Goal: Information Seeking & Learning: Understand process/instructions

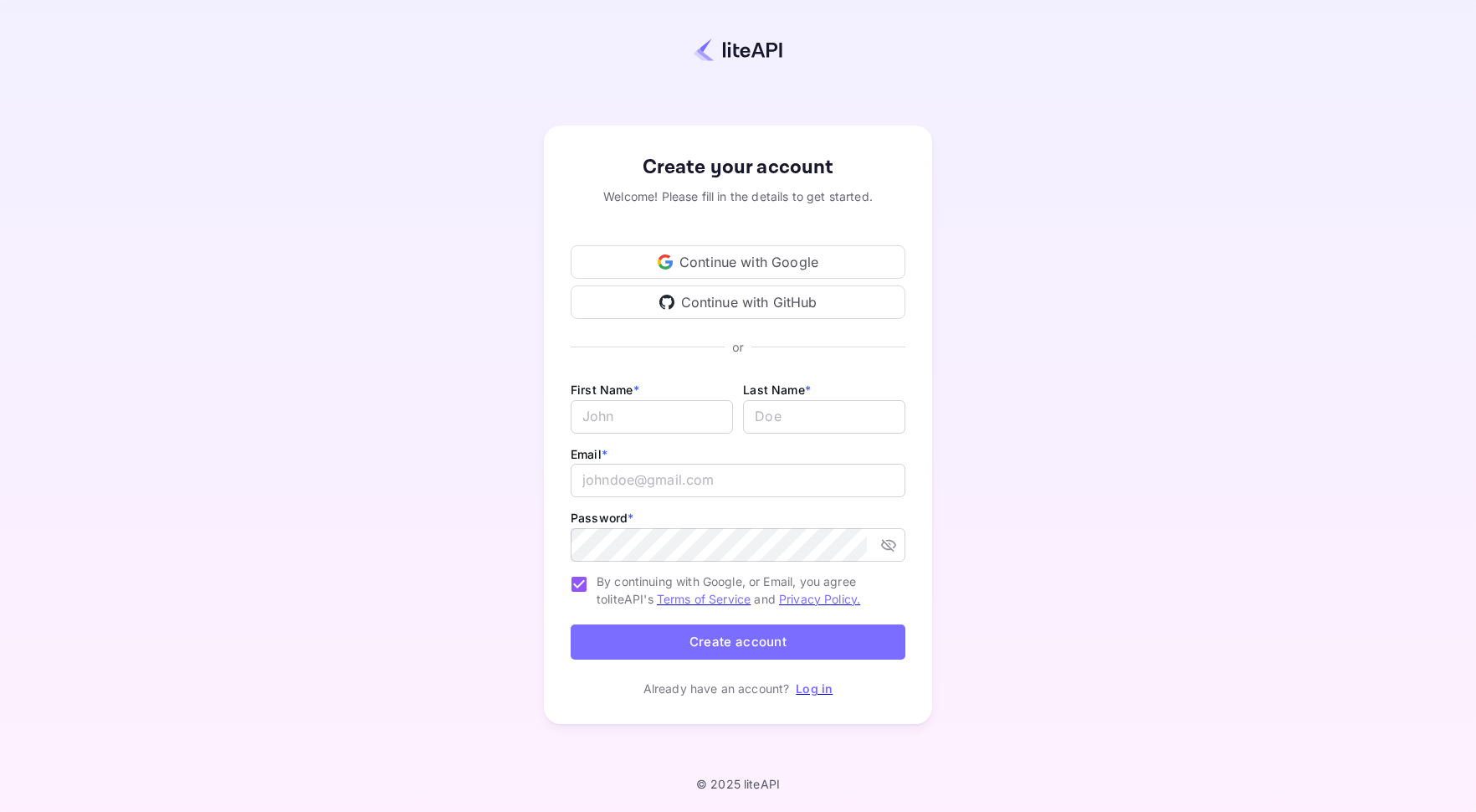
click at [728, 259] on div "Continue with Google" at bounding box center [738, 262] width 335 height 33
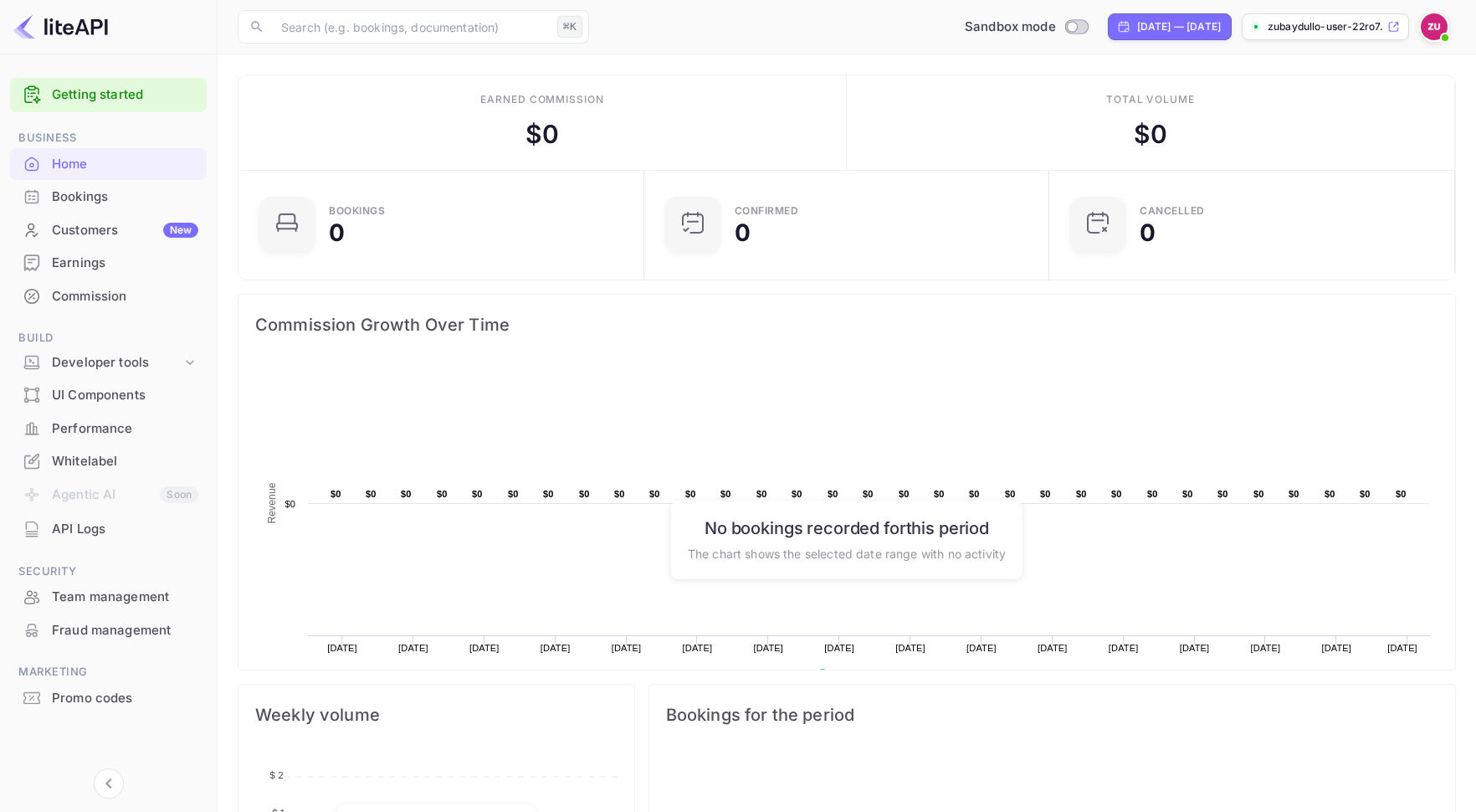
scroll to position [1, 1]
click at [566, 124] on div "Earned commission $ 0" at bounding box center [543, 123] width 608 height 95
drag, startPoint x: 566, startPoint y: 124, endPoint x: 511, endPoint y: 122, distance: 55.0
click at [511, 122] on div "Earned commission $ 0" at bounding box center [543, 123] width 608 height 95
drag, startPoint x: 474, startPoint y: 97, endPoint x: 649, endPoint y: 100, distance: 175.0
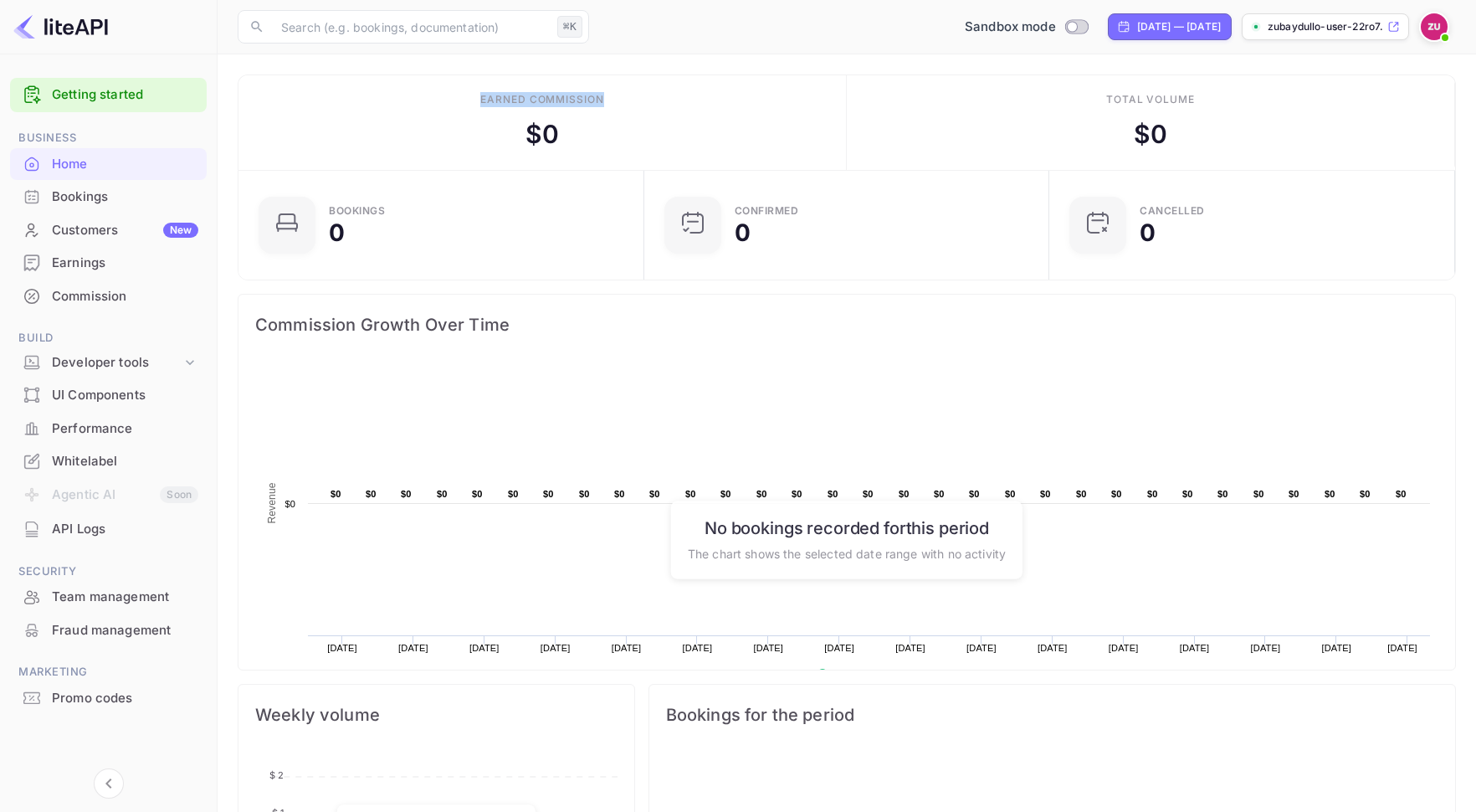
click at [649, 100] on div "Earned commission $ 0" at bounding box center [543, 123] width 608 height 95
click at [1056, 26] on input "Switch to Production mode" at bounding box center [1072, 27] width 33 height 11
checkbox input "false"
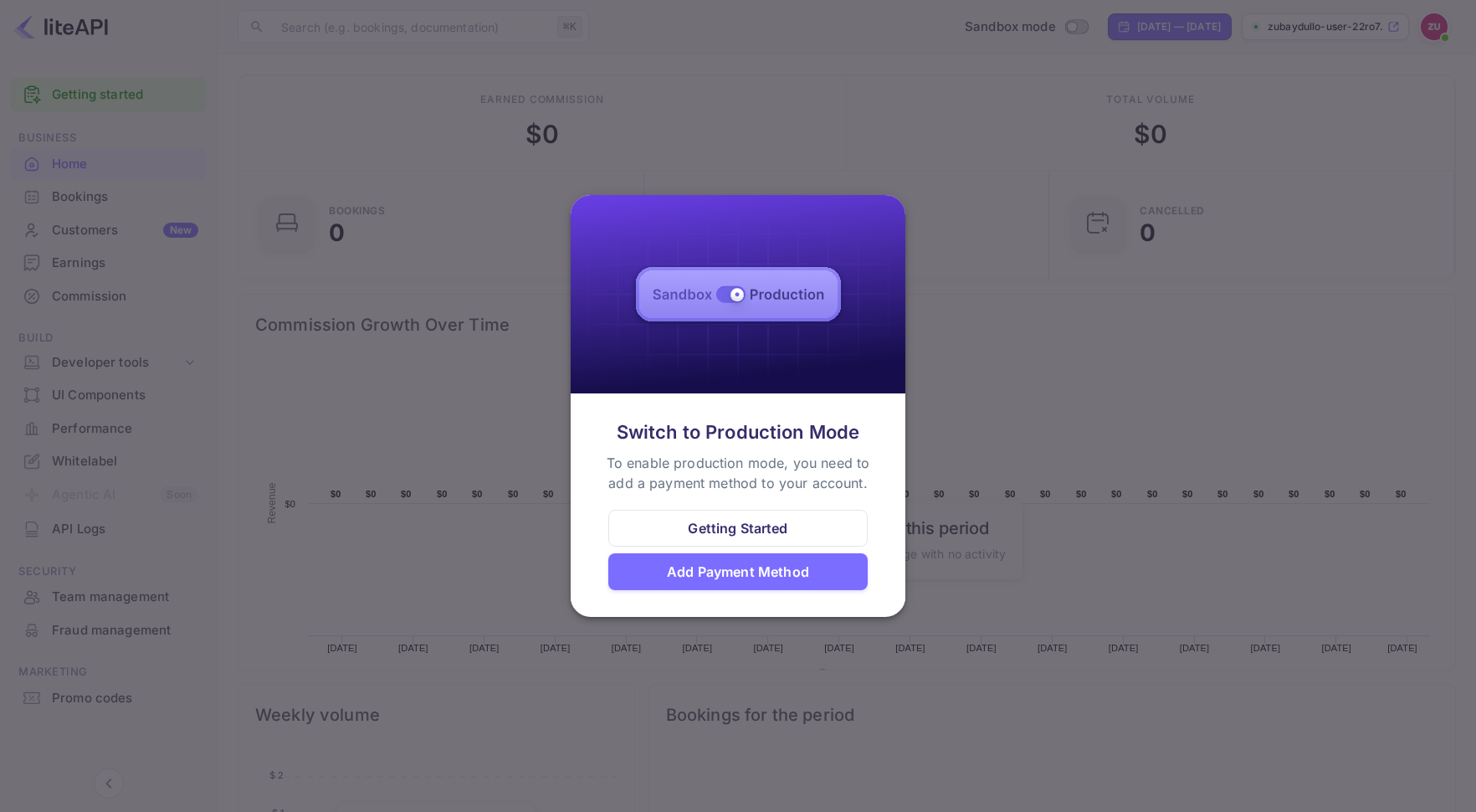
click at [1002, 150] on div at bounding box center [738, 406] width 1476 height 812
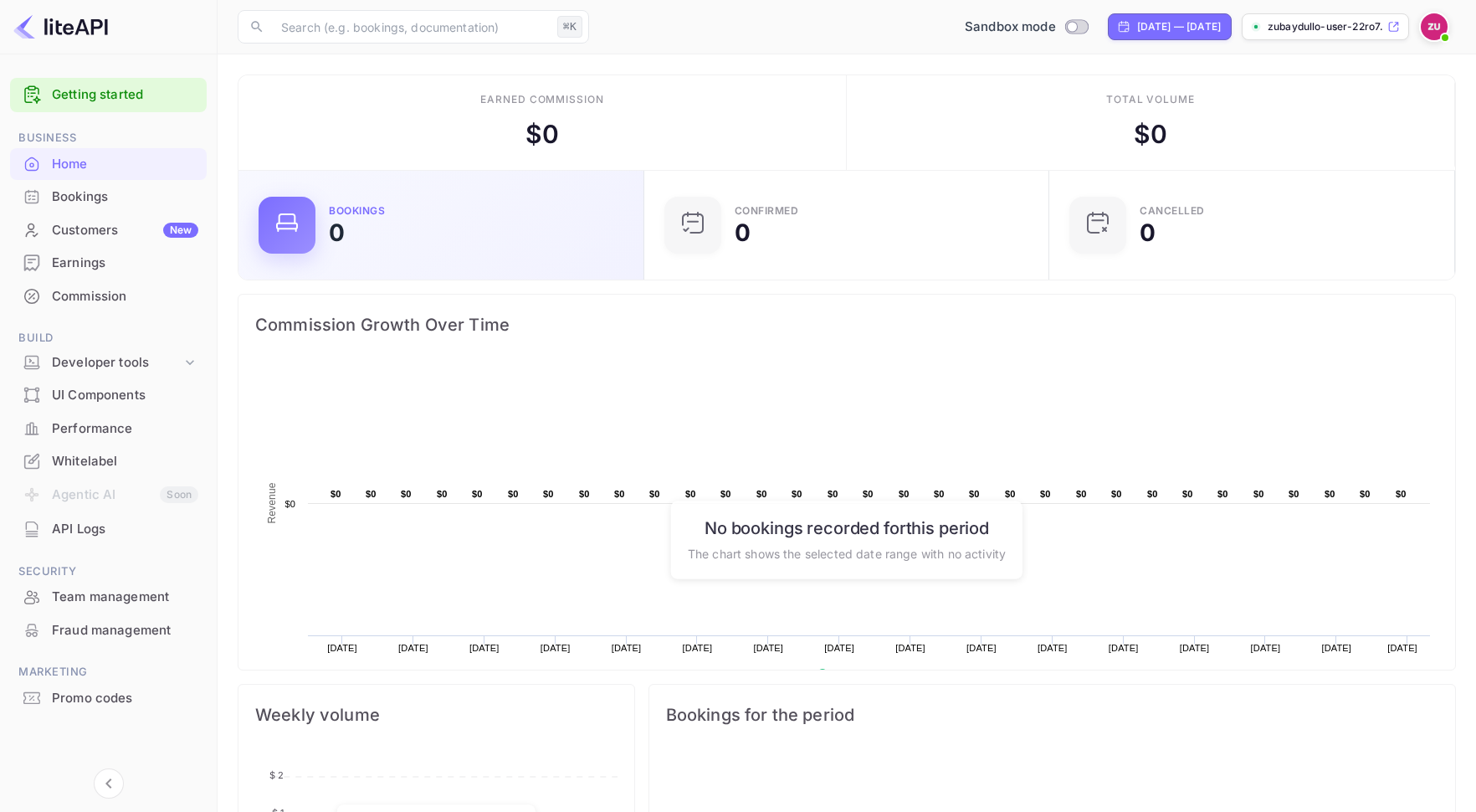
click at [284, 223] on icon at bounding box center [287, 226] width 20 height 6
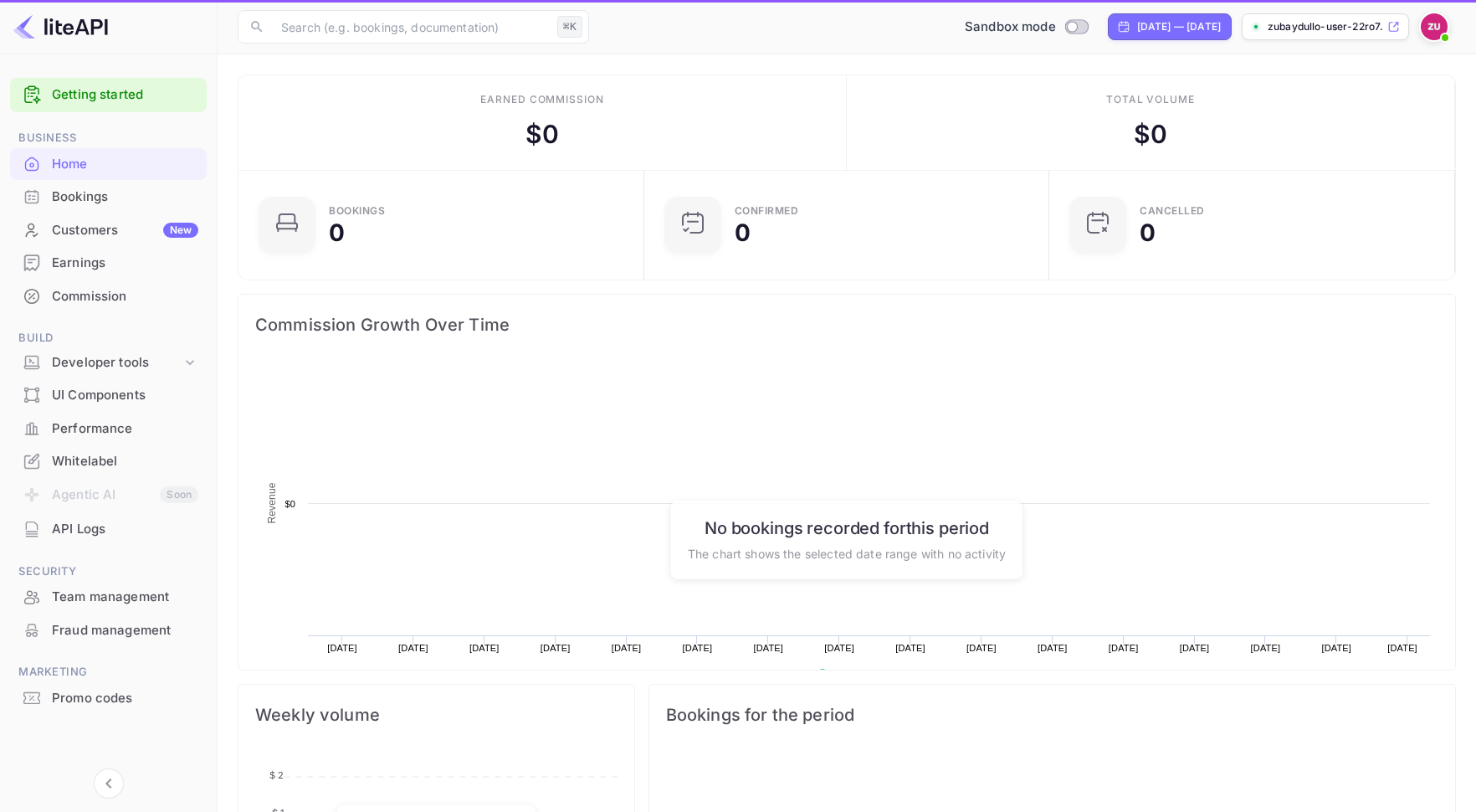
scroll to position [272, 396]
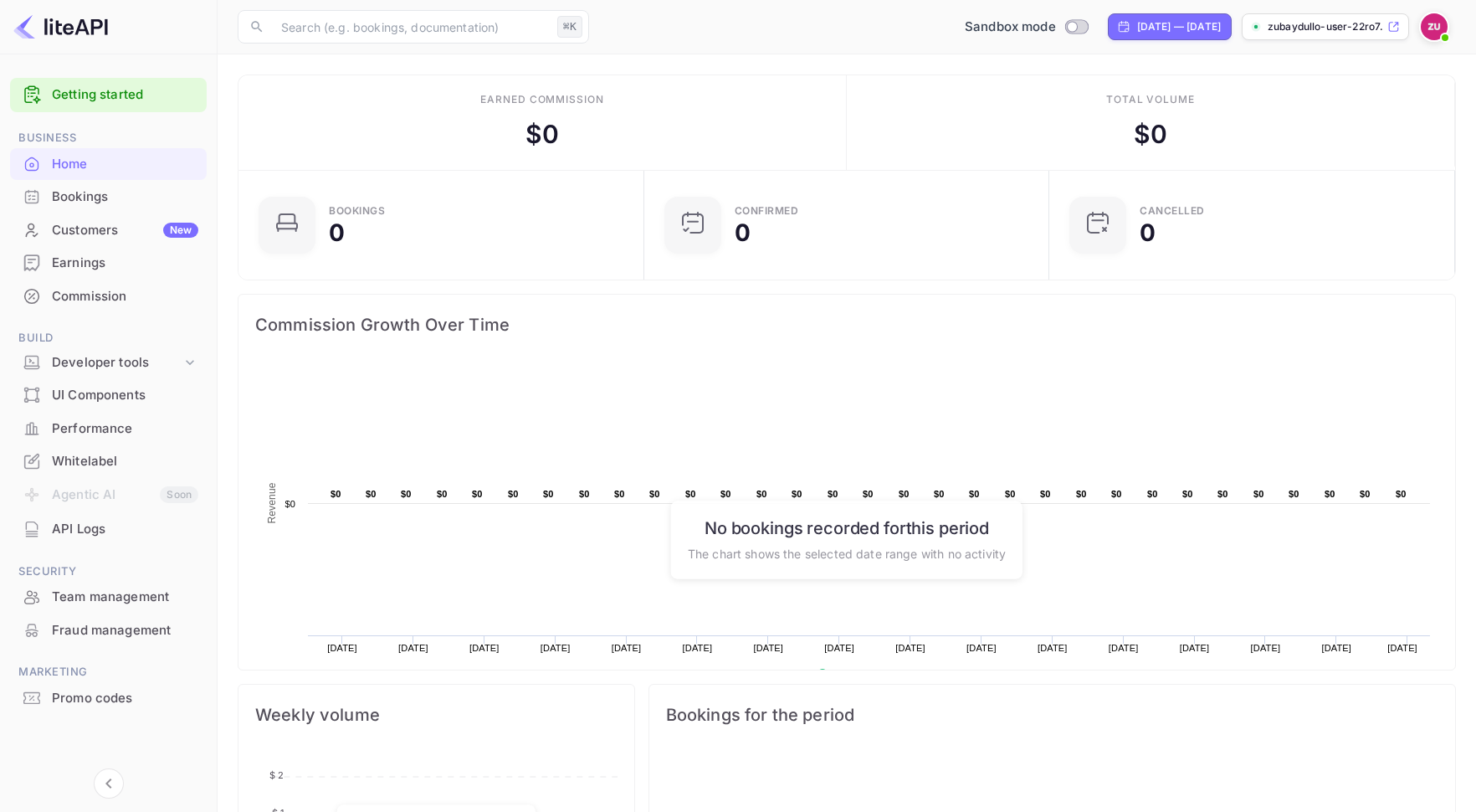
click at [1150, 135] on div "$ 0" at bounding box center [1151, 134] width 33 height 38
click at [1347, 29] on p "zubaydullo-user-22ro7...." at bounding box center [1326, 27] width 116 height 15
click at [459, 32] on input "text" at bounding box center [410, 27] width 279 height 33
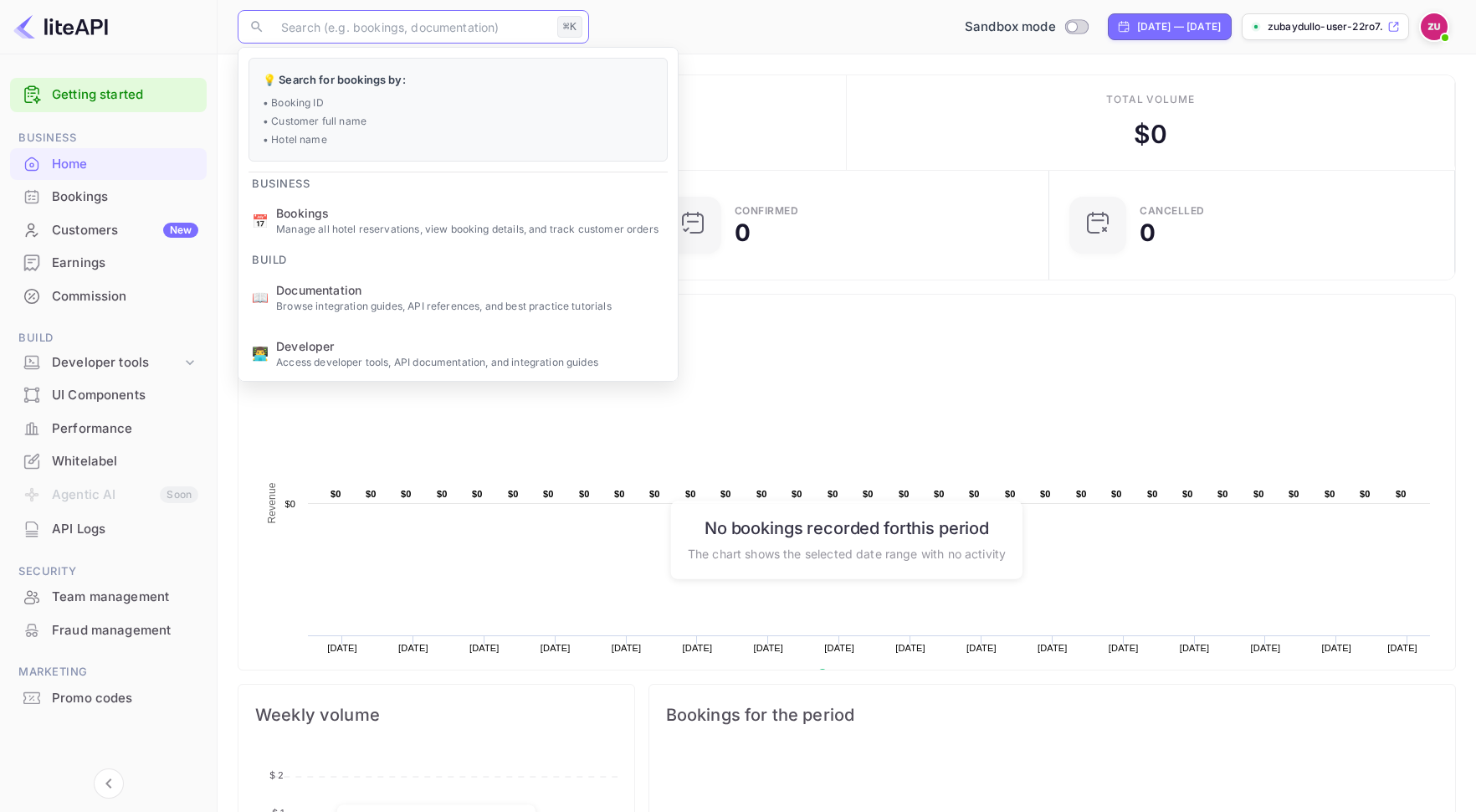
click at [852, 59] on main "Earned commission $ 0 Total volume $ 0 Bookings 0 Confirmed 0 CANCELLED 0 Commi…" at bounding box center [846, 666] width 1258 height 1224
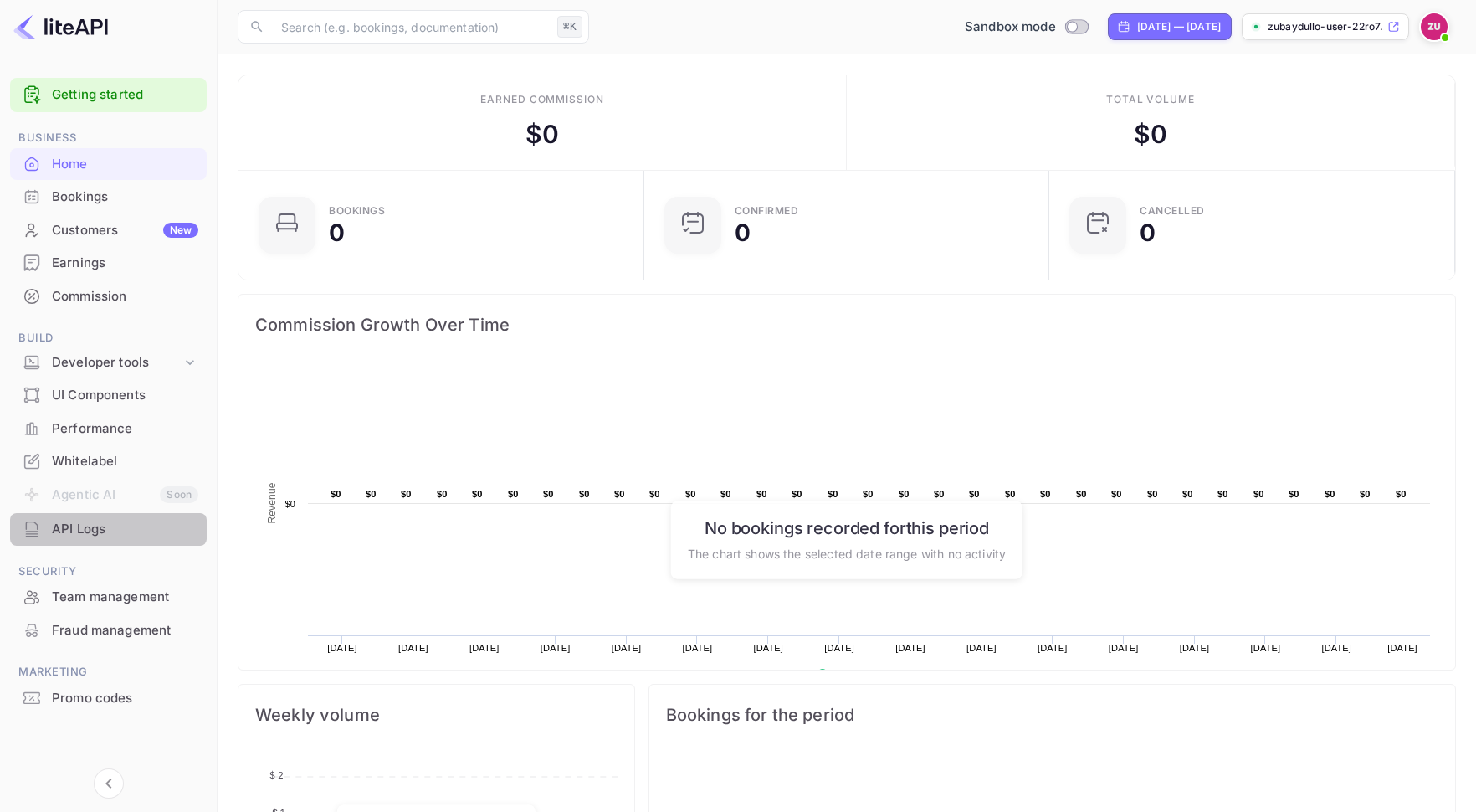
click at [118, 524] on div "API Logs" at bounding box center [124, 529] width 147 height 19
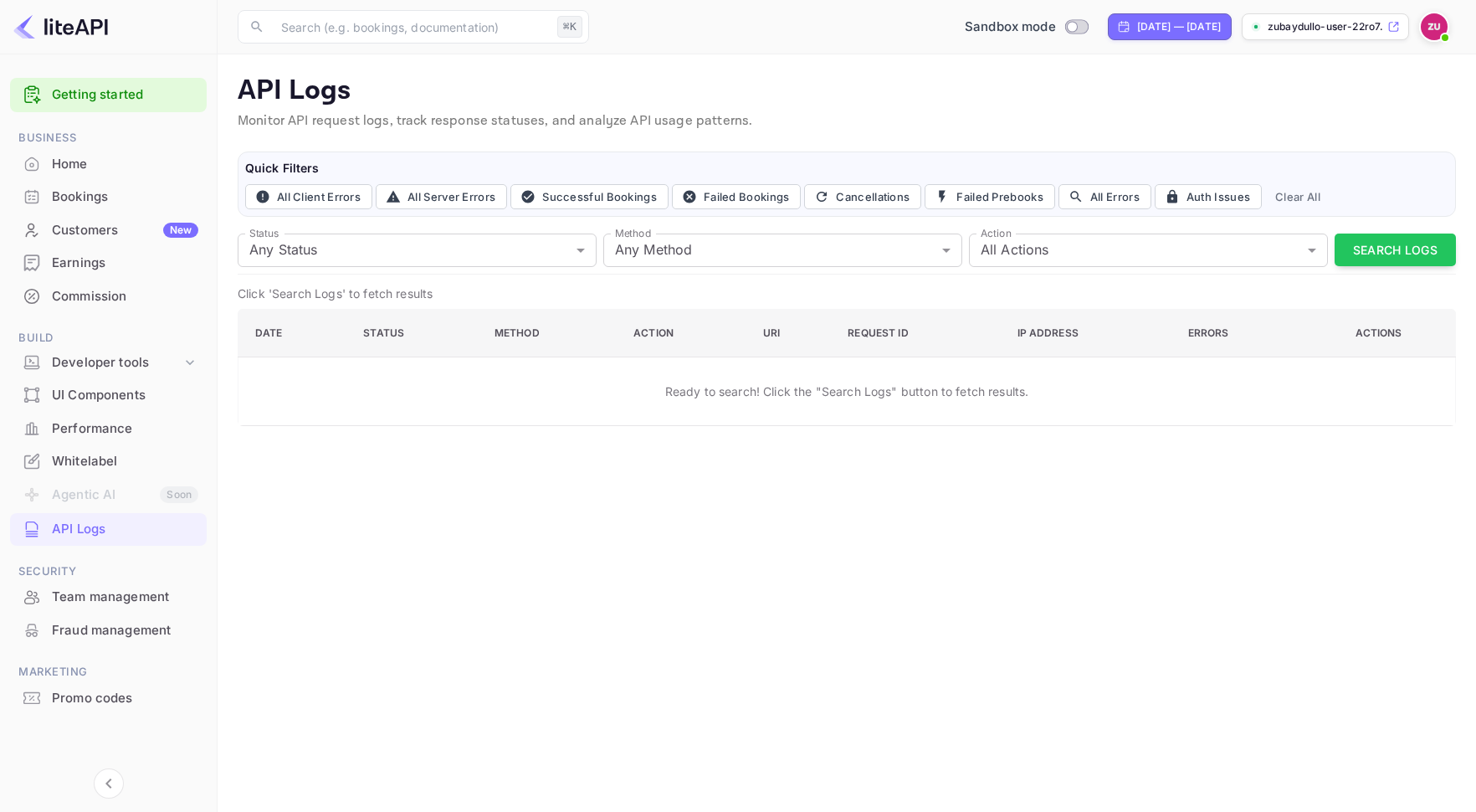
click at [1433, 34] on img at bounding box center [1435, 27] width 27 height 27
drag, startPoint x: 1331, startPoint y: 119, endPoint x: 136, endPoint y: 62, distance: 1196.4
click at [136, 62] on div "Zubaydullo User admin Settings Logout" at bounding box center [738, 406] width 1476 height 812
click at [85, 726] on div at bounding box center [738, 406] width 1476 height 812
click at [85, 170] on div "Home" at bounding box center [124, 164] width 147 height 19
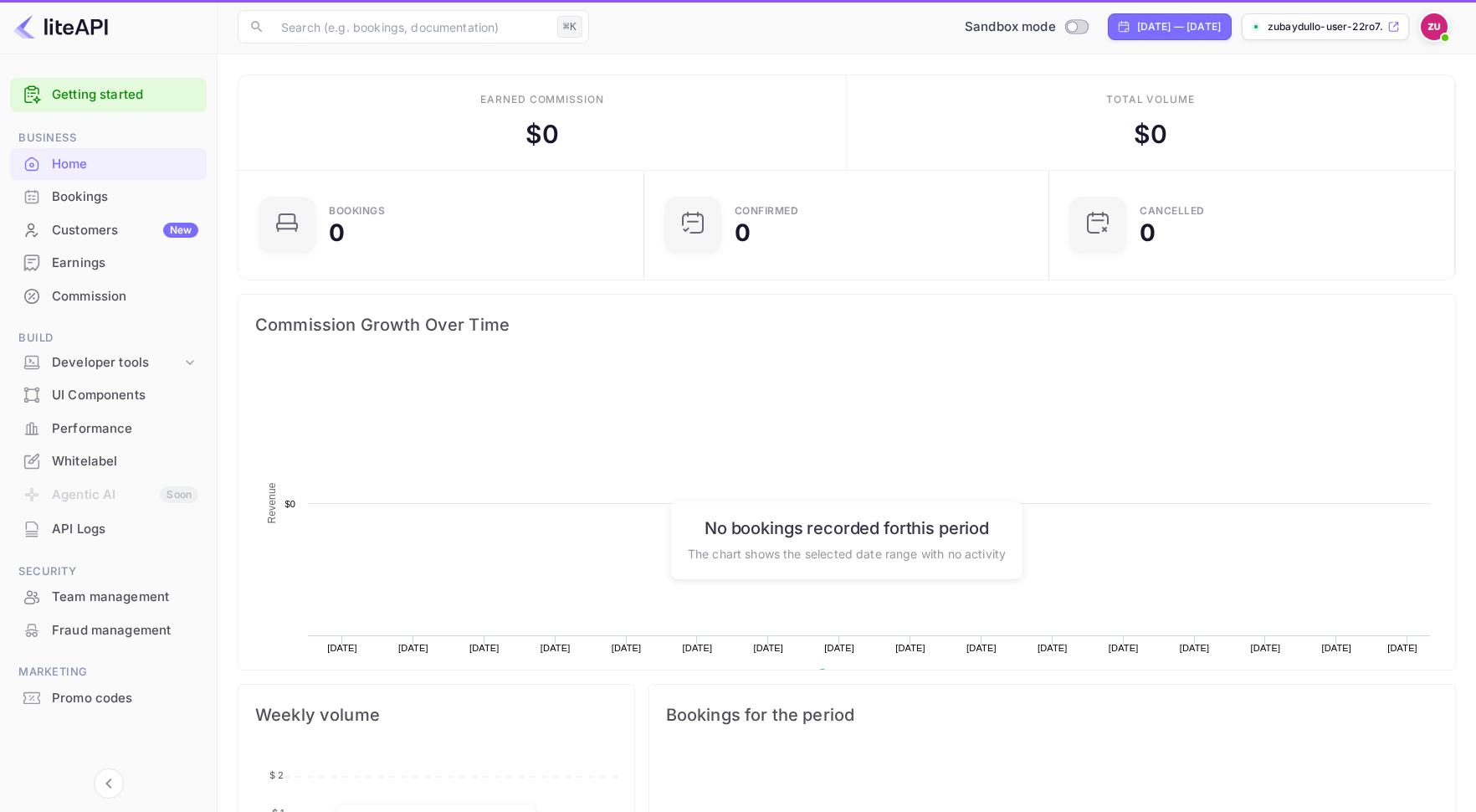
scroll to position [272, 396]
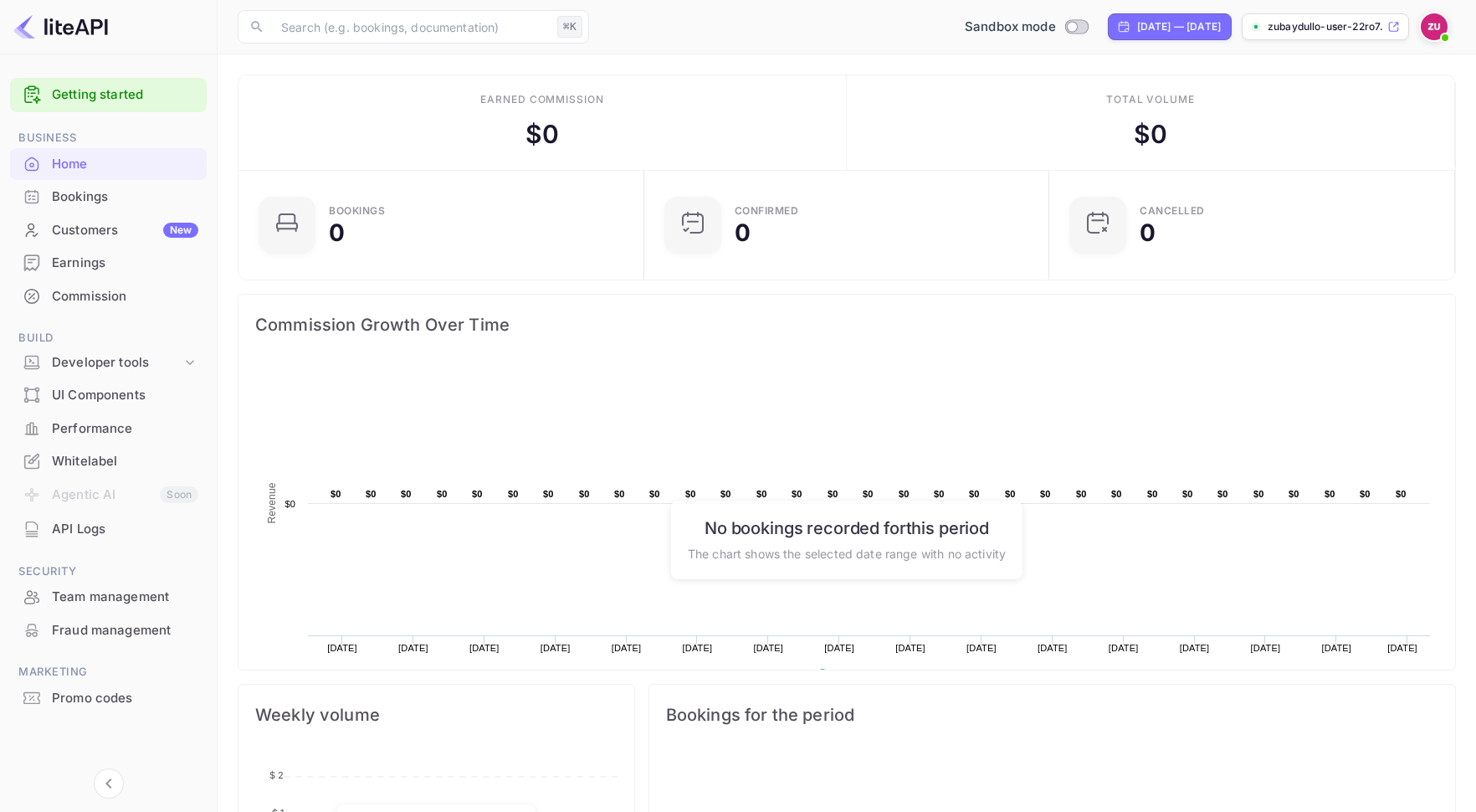
click at [68, 23] on img at bounding box center [61, 27] width 95 height 27
click at [64, 24] on img at bounding box center [61, 27] width 95 height 27
click at [20, 24] on img at bounding box center [61, 27] width 95 height 27
click at [112, 85] on div "Getting started" at bounding box center [108, 94] width 196 height 34
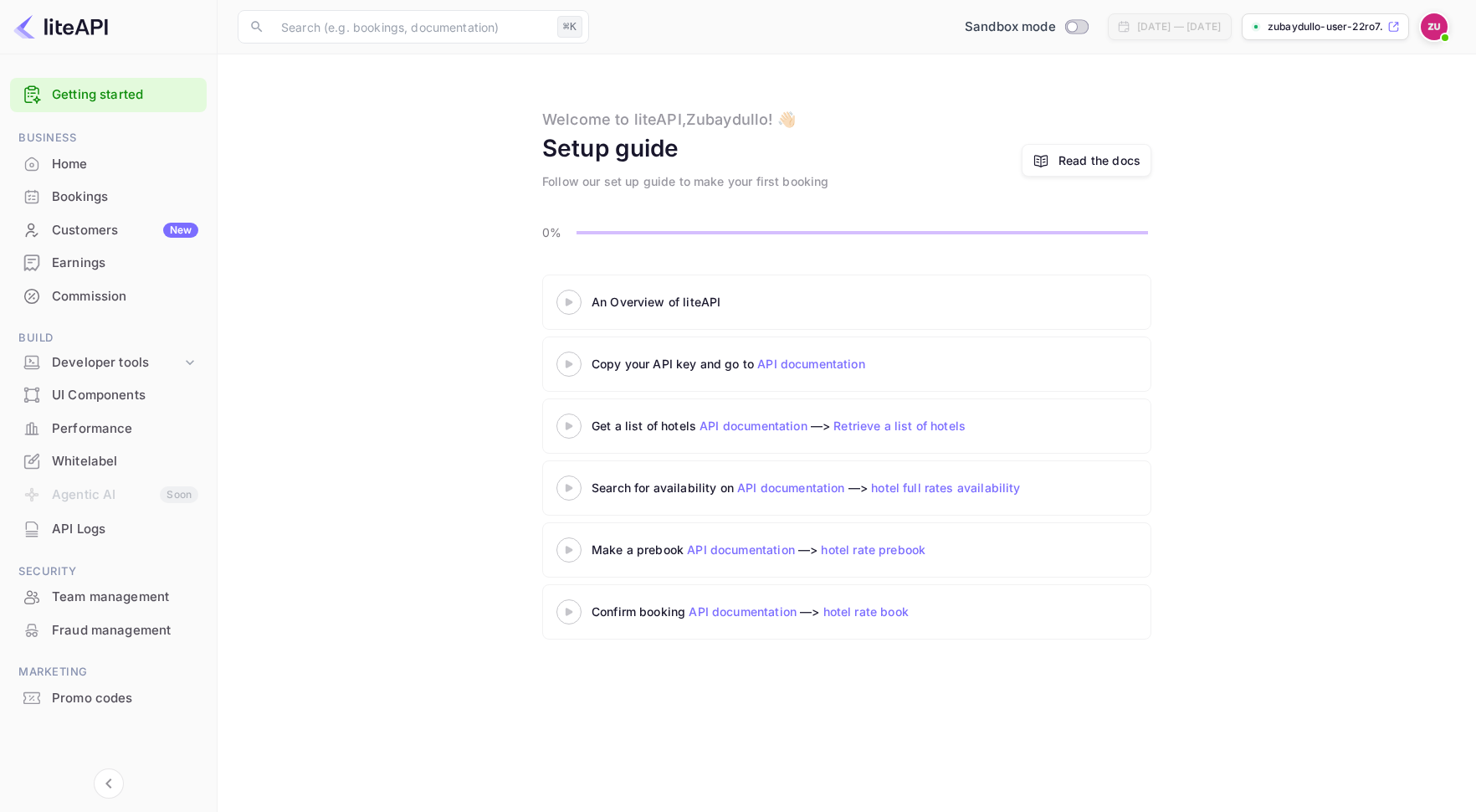
click at [567, 301] on 3 at bounding box center [569, 301] width 6 height 7
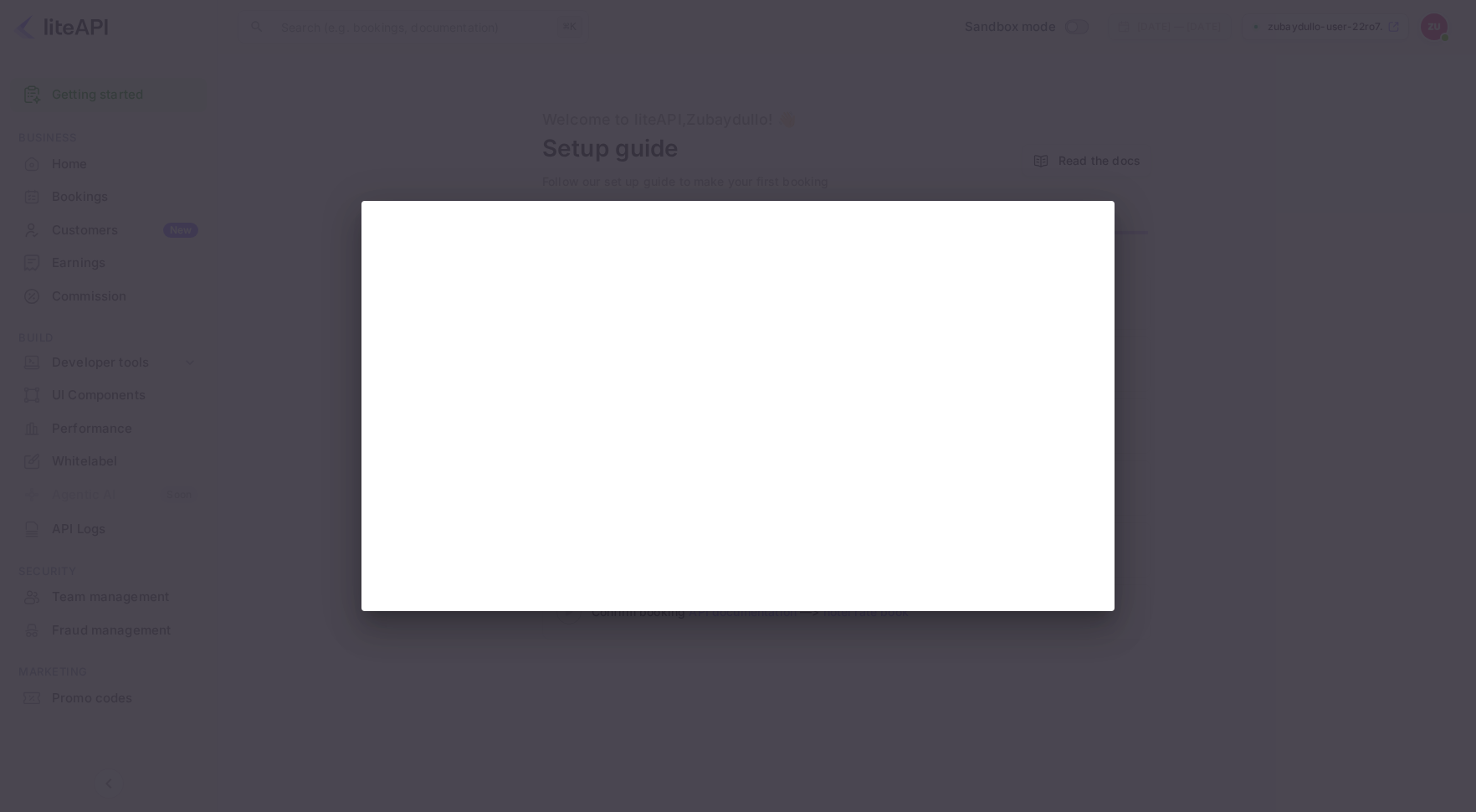
click at [1282, 382] on div at bounding box center [738, 406] width 1476 height 812
